Goal: Communication & Community: Answer question/provide support

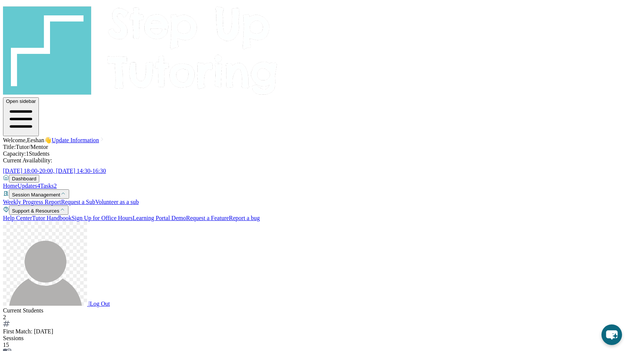
scroll to position [6974, 0]
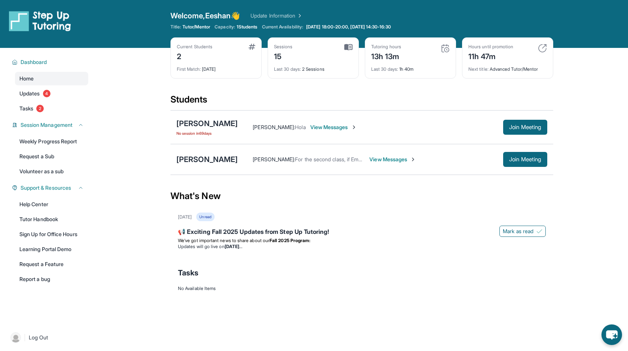
click at [383, 155] on div "[PERSON_NAME] : For the second class, if [PERSON_NAME] can meet during the week…" at bounding box center [393, 159] width 310 height 15
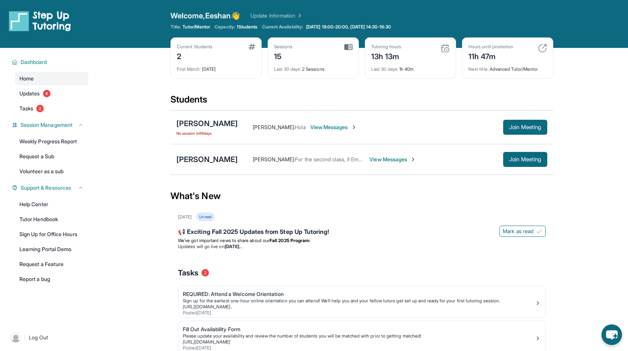
click at [371, 163] on div "[PERSON_NAME] : For the second class, if [PERSON_NAME] can meet during the week…" at bounding box center [393, 159] width 310 height 15
click at [370, 156] on span "View Messages" at bounding box center [393, 159] width 47 height 7
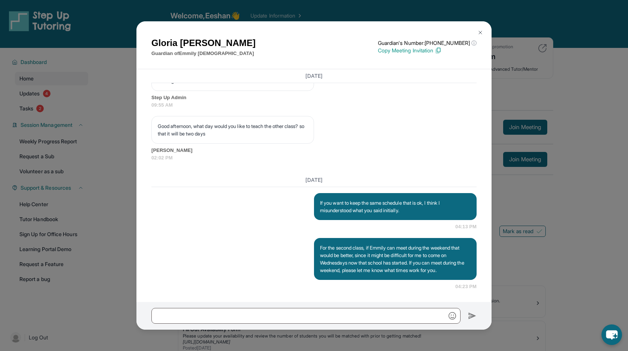
scroll to position [6974, 0]
click at [517, 153] on div "[PERSON_NAME] Guardian of [PERSON_NAME] Guardian's Number: [PHONE_NUMBER] ⓘ Thi…" at bounding box center [314, 175] width 628 height 351
